Goal: Information Seeking & Learning: Check status

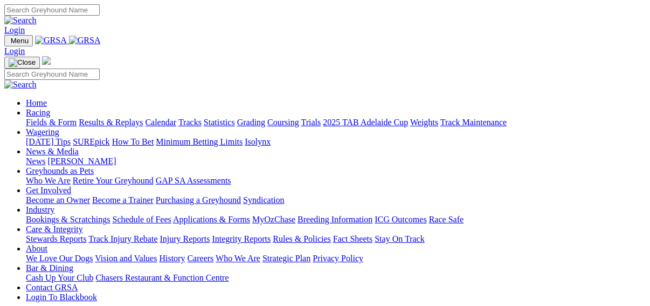
click at [120, 118] on link "Results & Replays" at bounding box center [111, 122] width 64 height 9
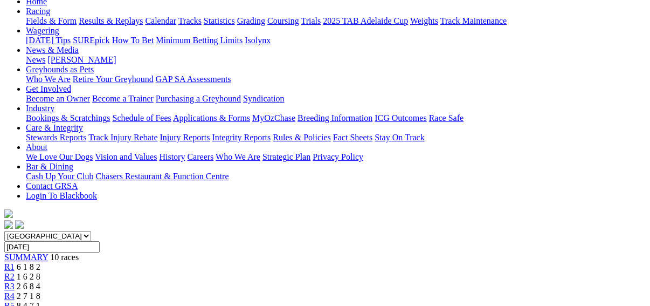
scroll to position [173, 0]
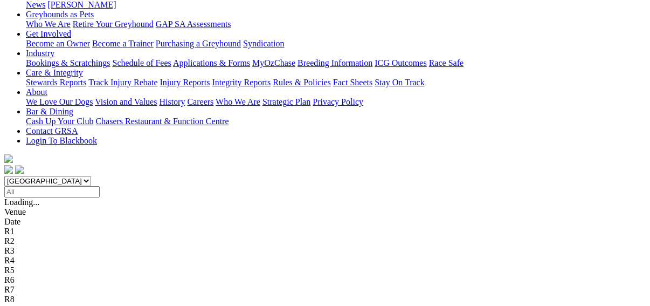
scroll to position [129, 0]
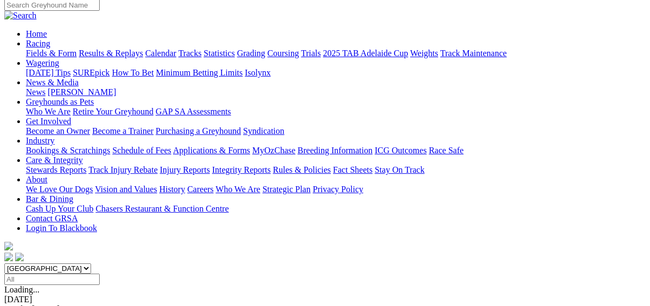
scroll to position [173, 0]
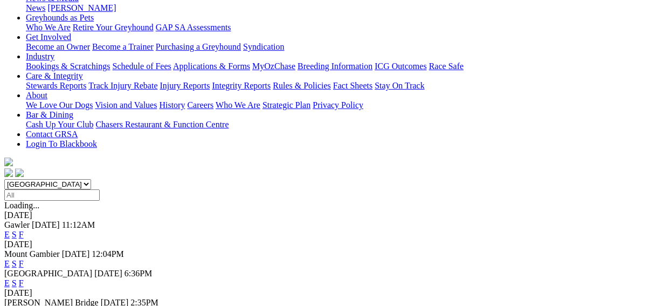
click at [24, 278] on link "F" at bounding box center [21, 282] width 5 height 9
